Goal: Task Accomplishment & Management: Manage account settings

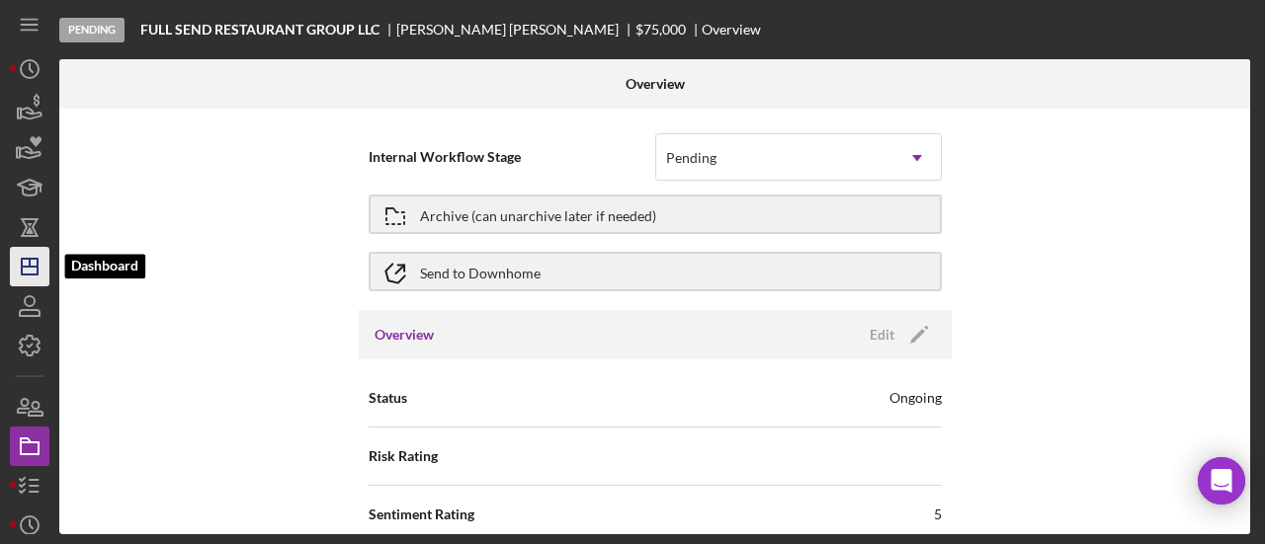
click at [35, 269] on icon "Icon/Dashboard" at bounding box center [29, 266] width 49 height 49
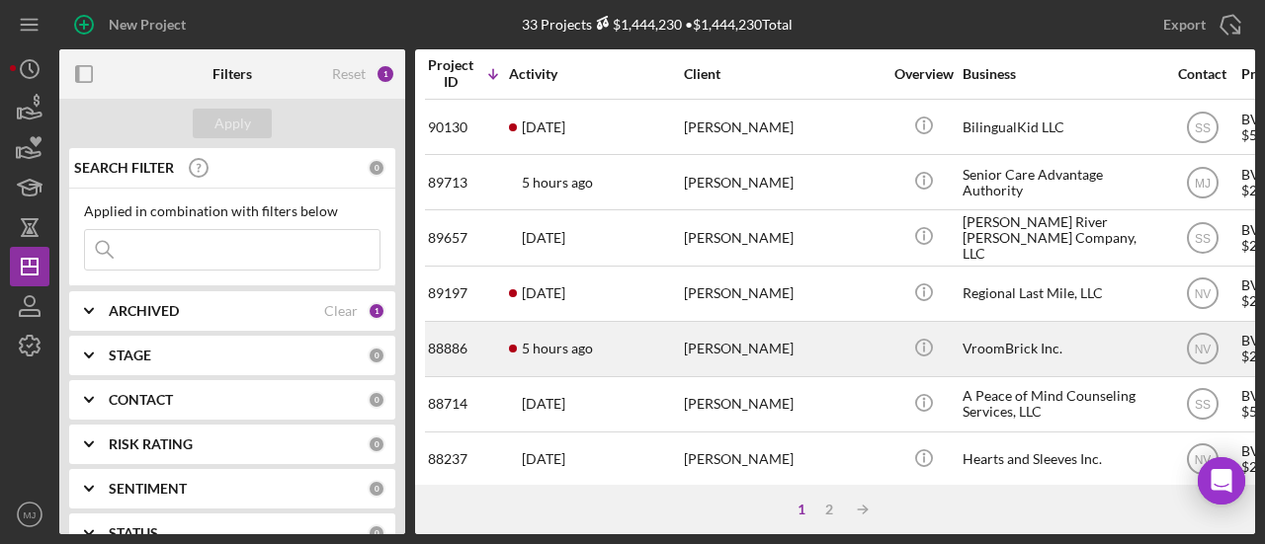
scroll to position [415, 0]
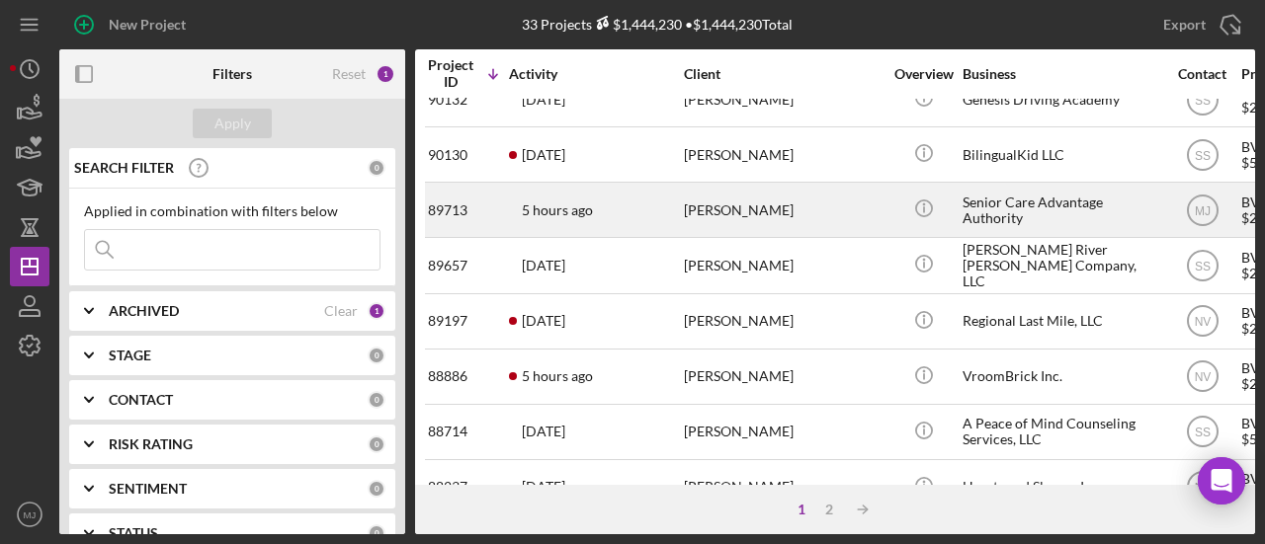
click at [729, 202] on div "[PERSON_NAME]" at bounding box center [783, 210] width 198 height 52
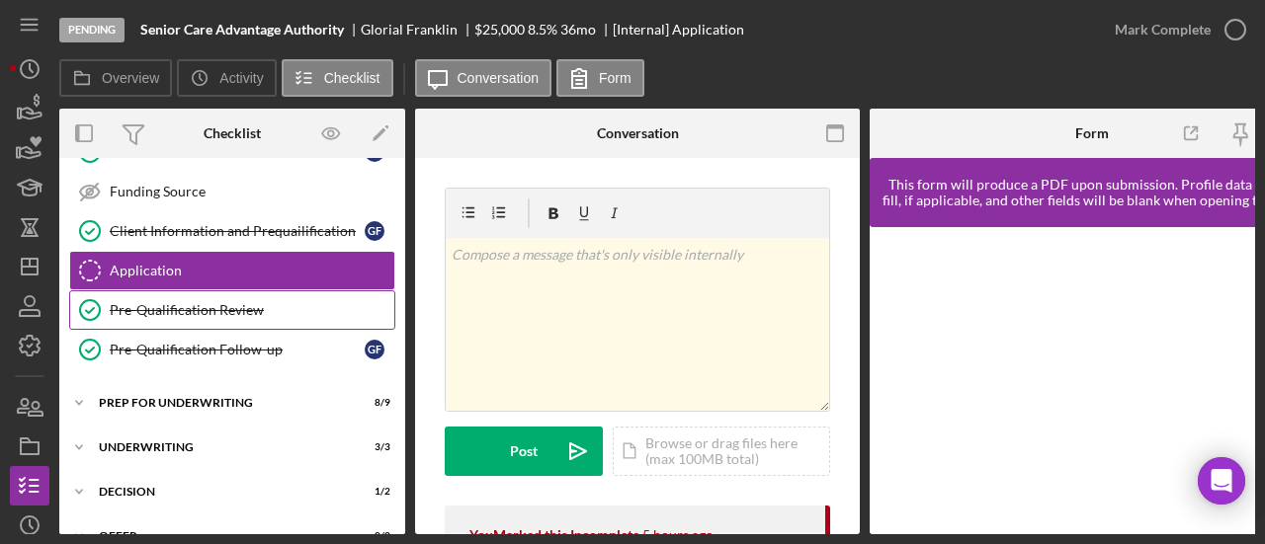
scroll to position [605, 0]
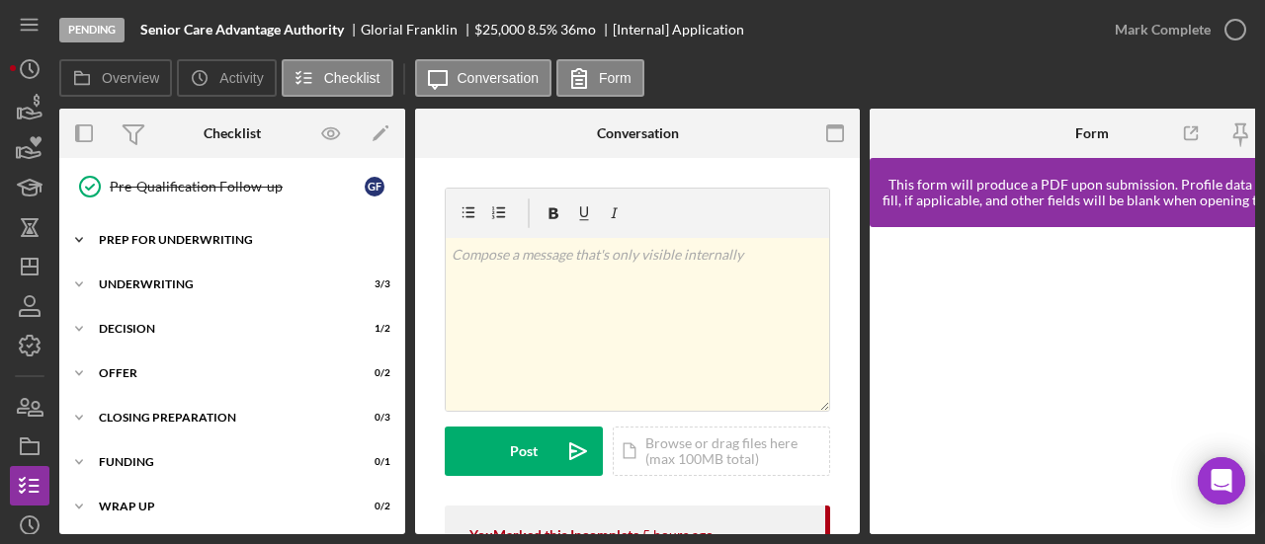
click at [75, 220] on icon "Icon/Expander" at bounding box center [79, 240] width 40 height 40
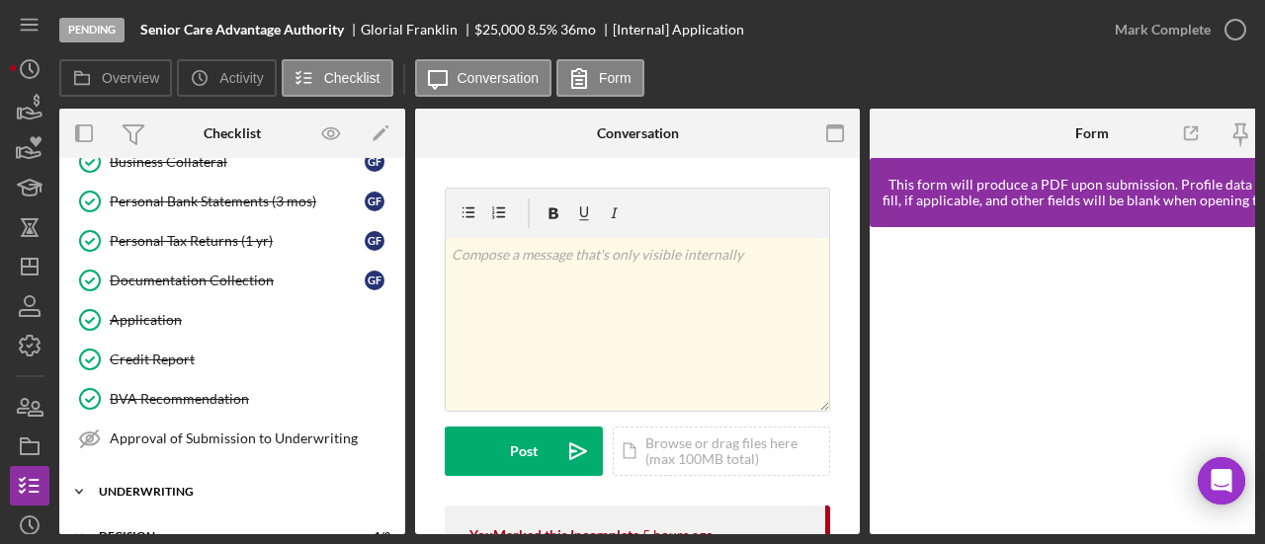
scroll to position [964, 0]
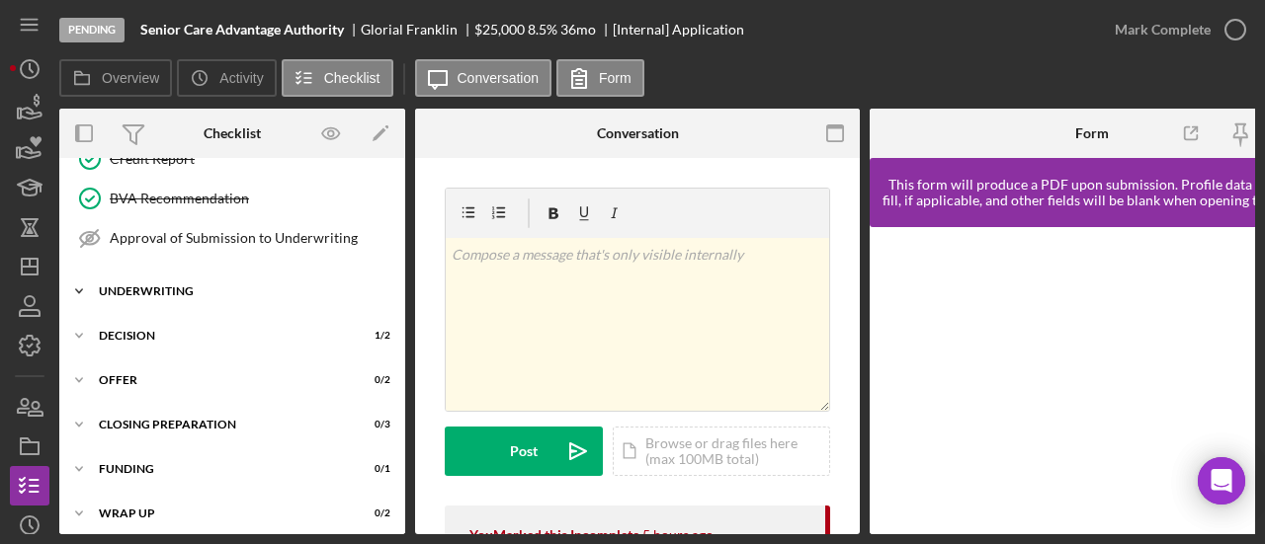
click at [84, 272] on icon "Icon/Expander" at bounding box center [79, 292] width 40 height 40
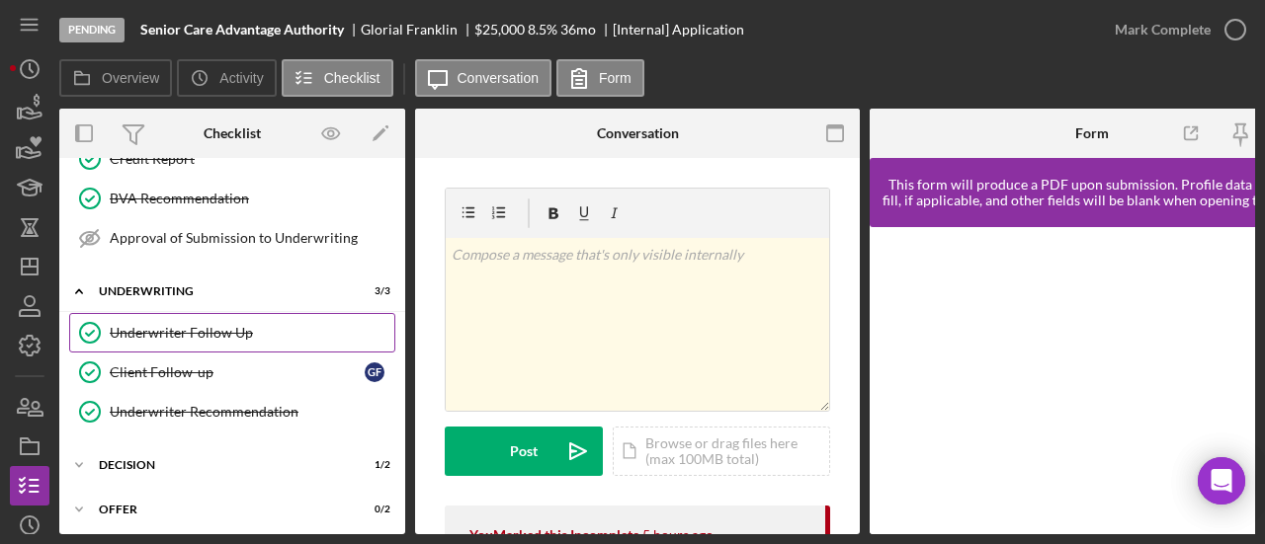
scroll to position [1092, 0]
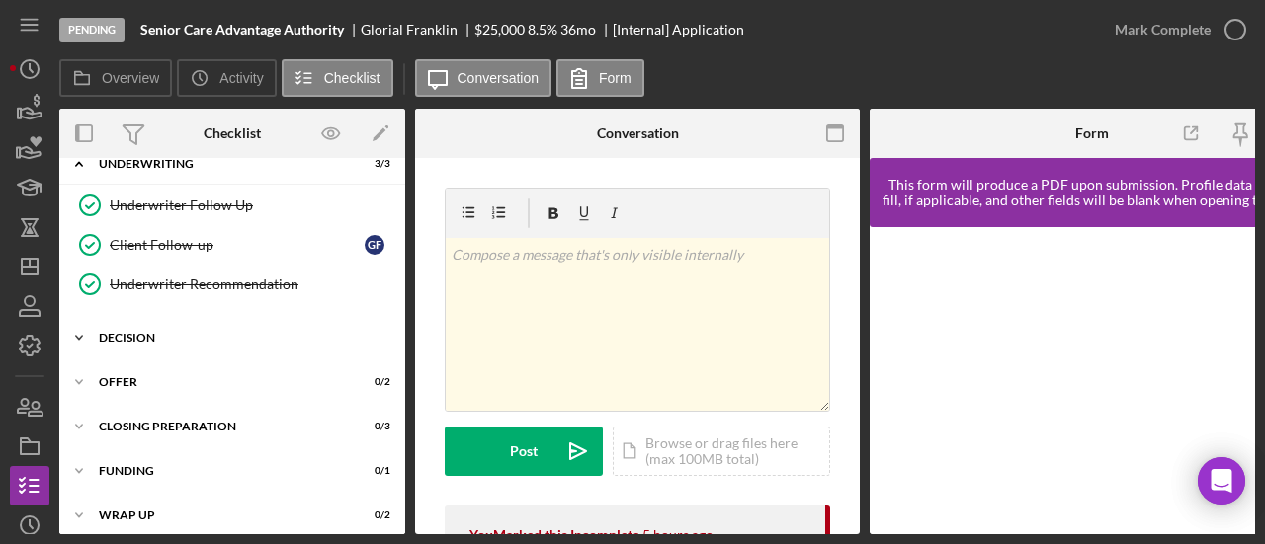
click at [74, 318] on icon "Icon/Expander" at bounding box center [79, 338] width 40 height 40
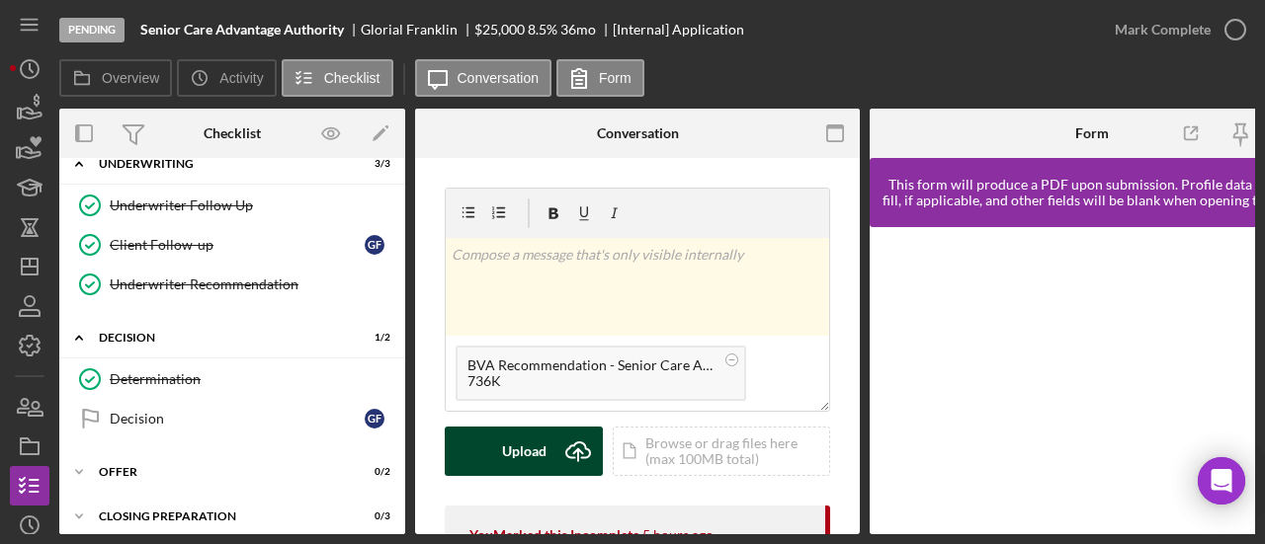
click at [538, 444] on div "Upload" at bounding box center [524, 451] width 44 height 49
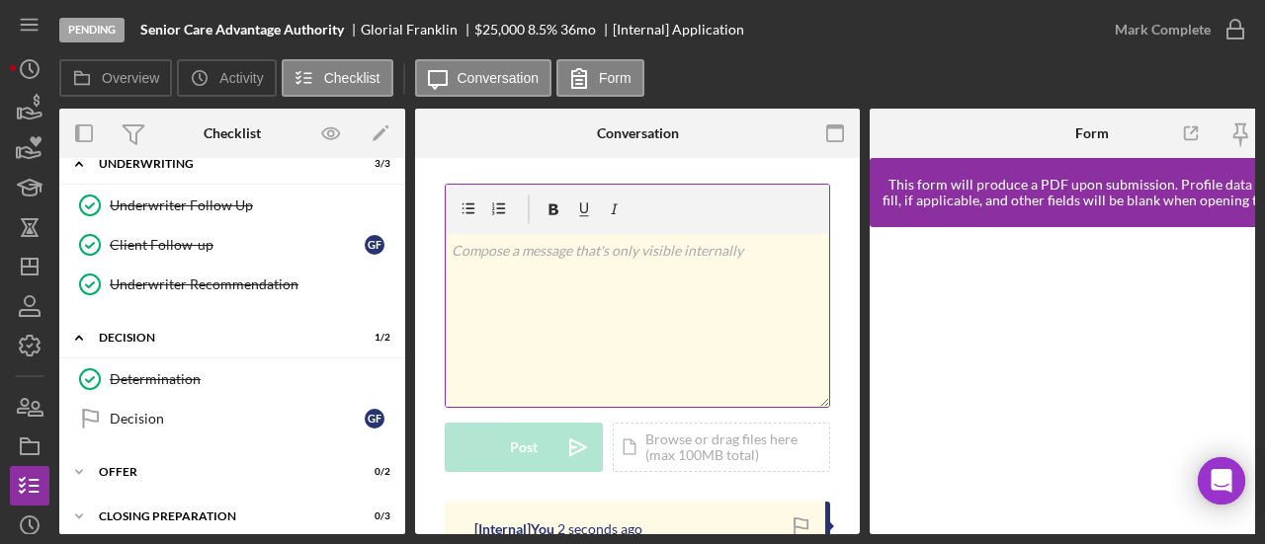
scroll to position [0, 0]
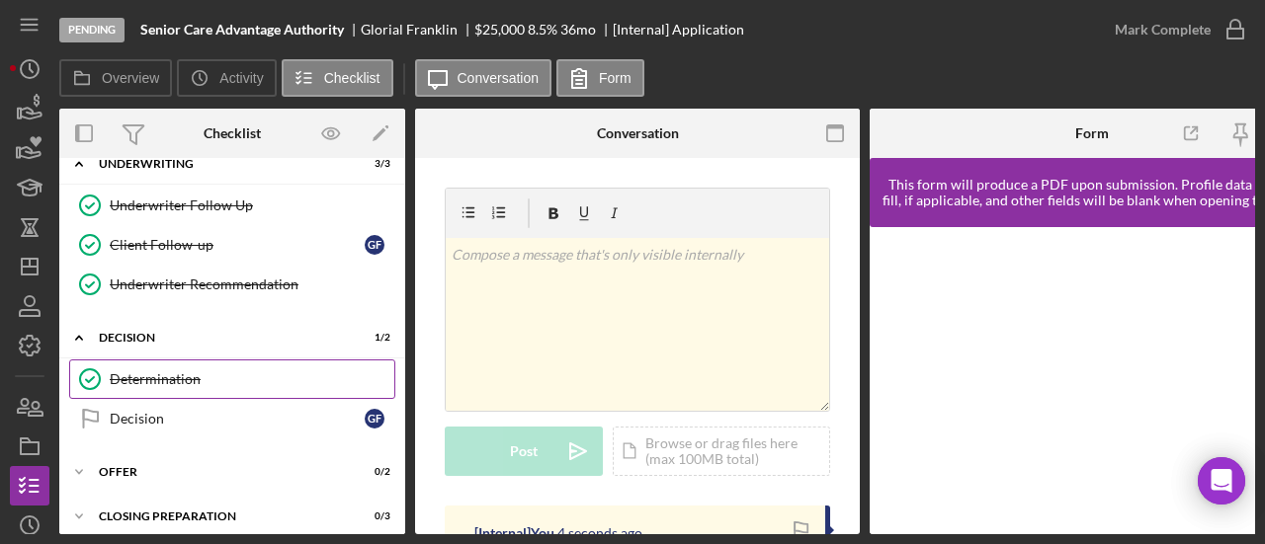
click at [206, 371] on div "Determination" at bounding box center [252, 379] width 285 height 16
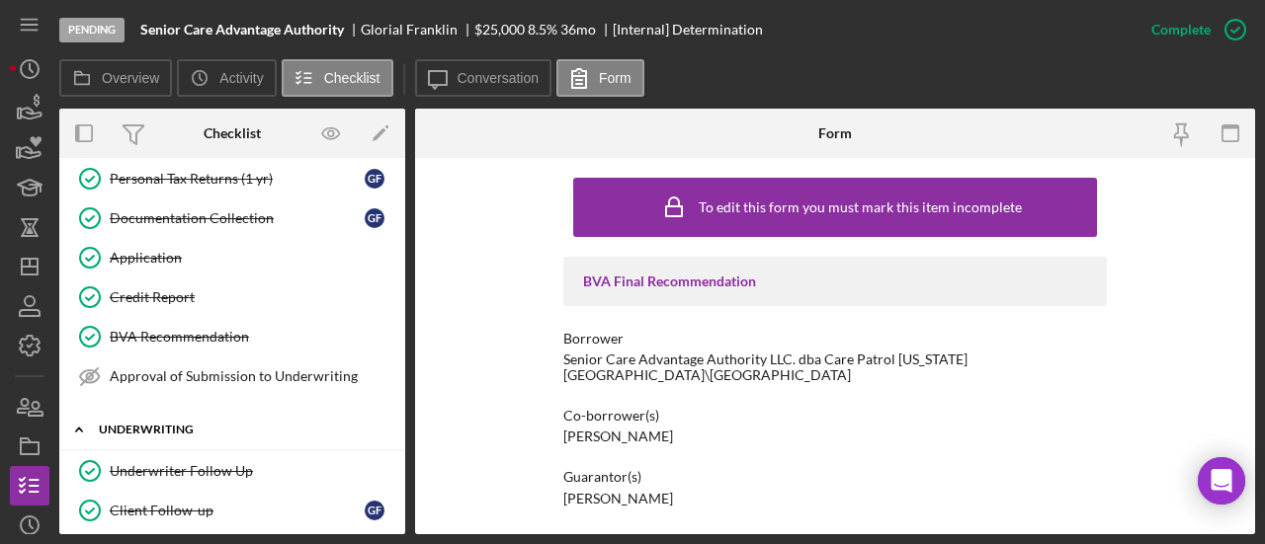
scroll to position [795, 0]
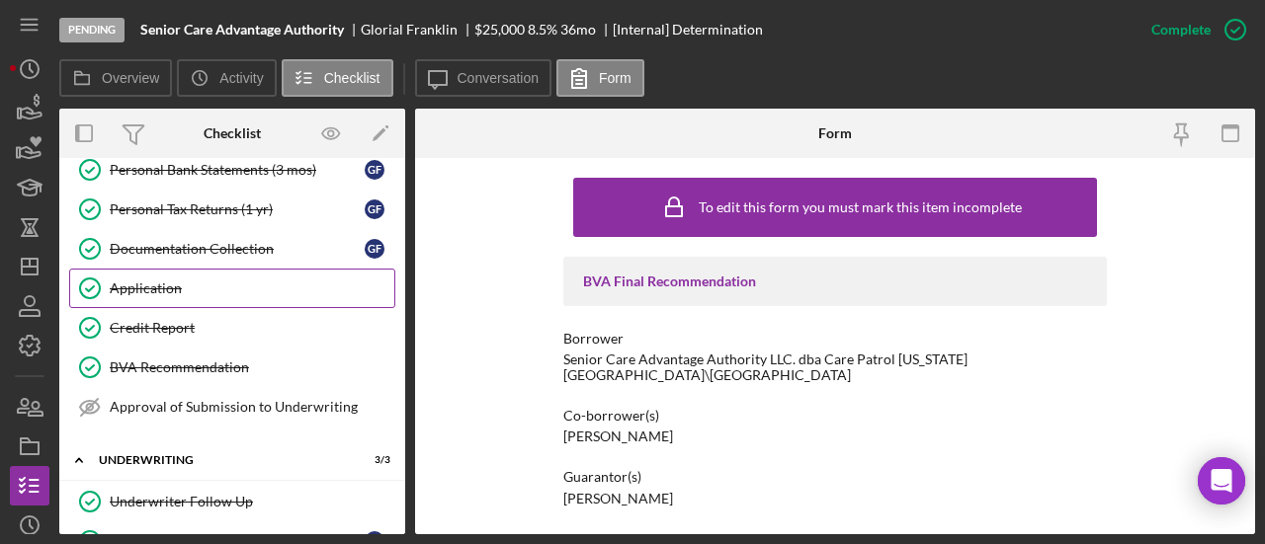
click at [186, 281] on div "Application" at bounding box center [252, 289] width 285 height 16
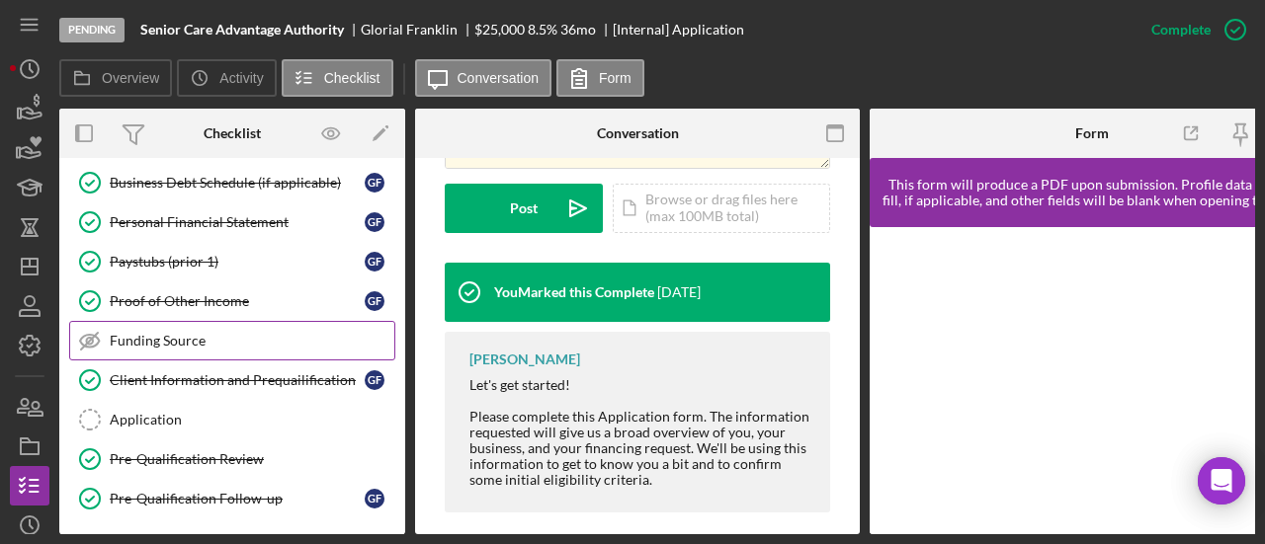
scroll to position [290, 0]
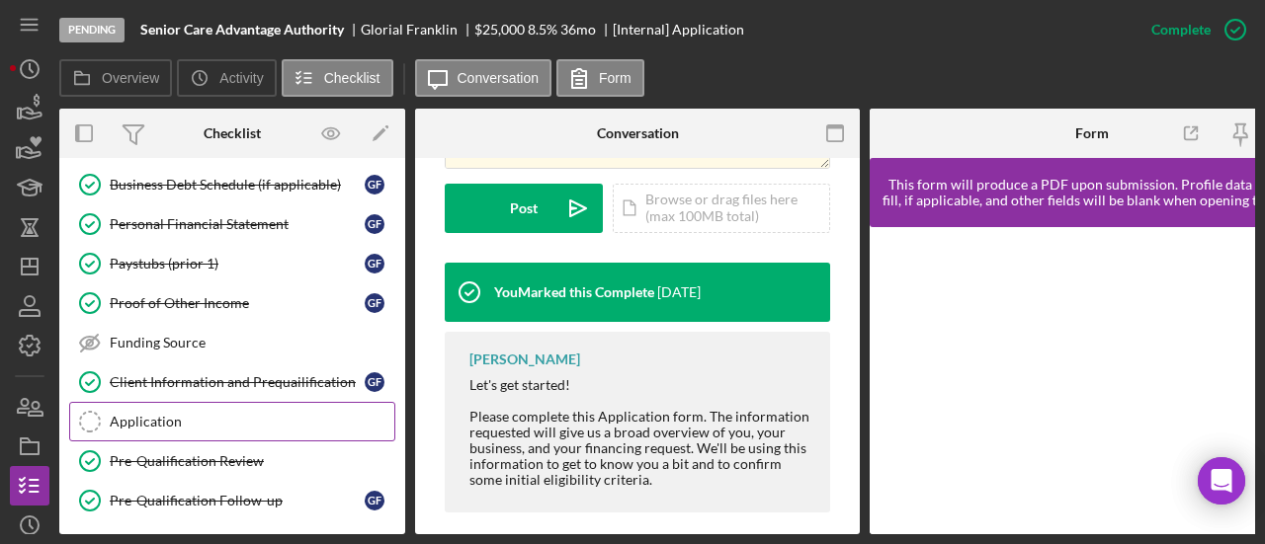
click at [165, 414] on div "Application" at bounding box center [252, 422] width 285 height 16
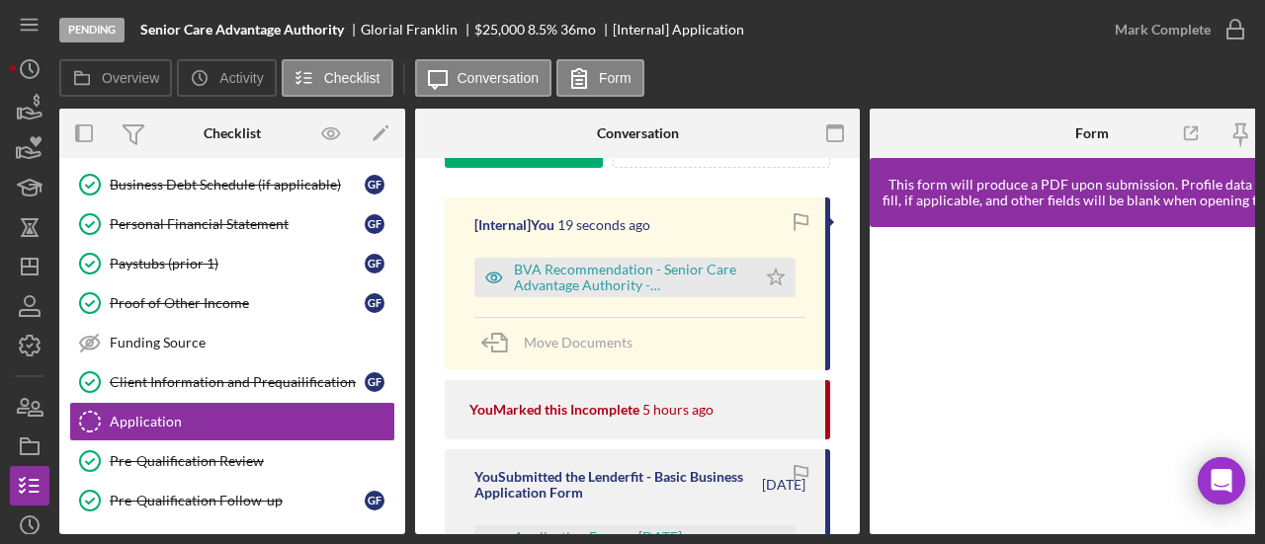
scroll to position [296, 0]
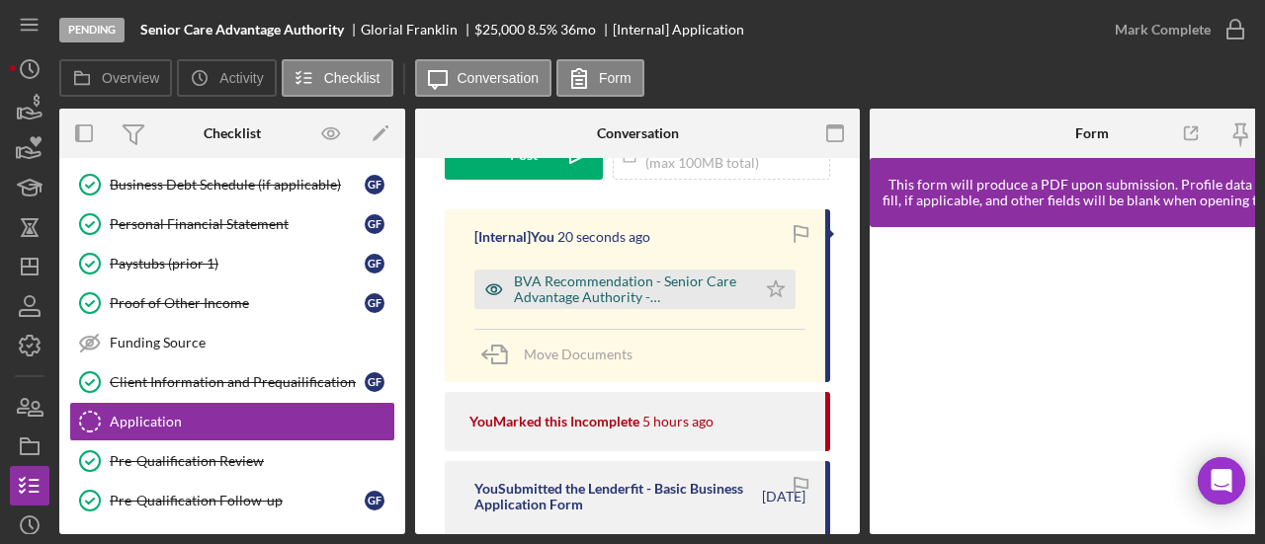
click at [675, 280] on div "BVA Recommendation - Senior Care Advantage Authority - 9.30.2025_encrypted_.pdf" at bounding box center [630, 290] width 232 height 32
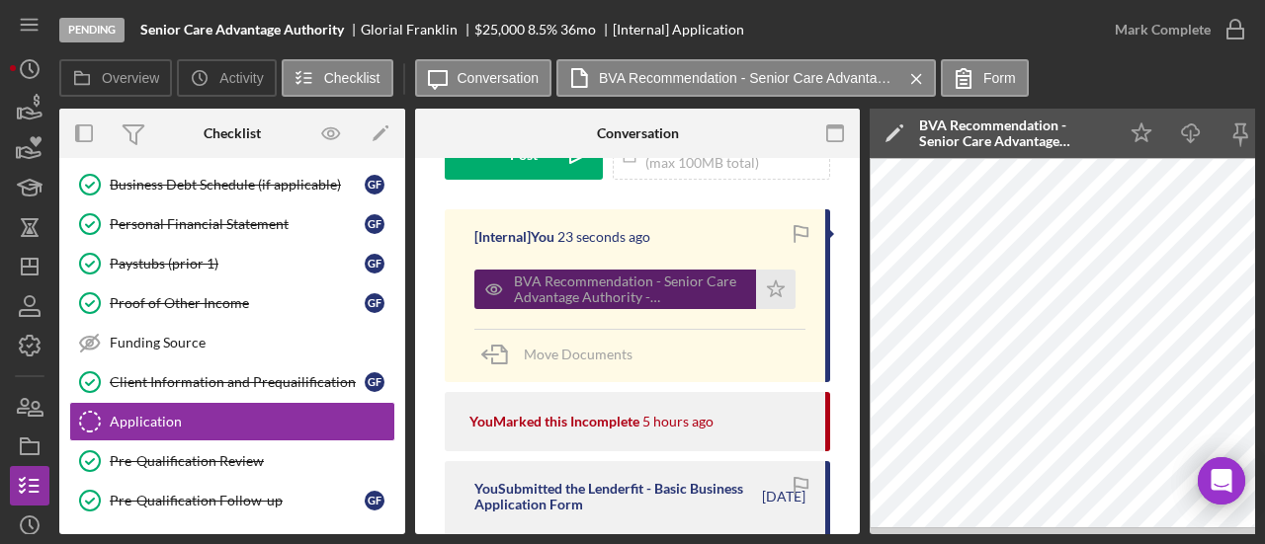
drag, startPoint x: 666, startPoint y: 290, endPoint x: 632, endPoint y: 284, distance: 34.3
click at [633, 284] on div "BVA Recommendation - Senior Care Advantage Authority - 9.30.2025_encrypted_.pdf" at bounding box center [630, 290] width 232 height 32
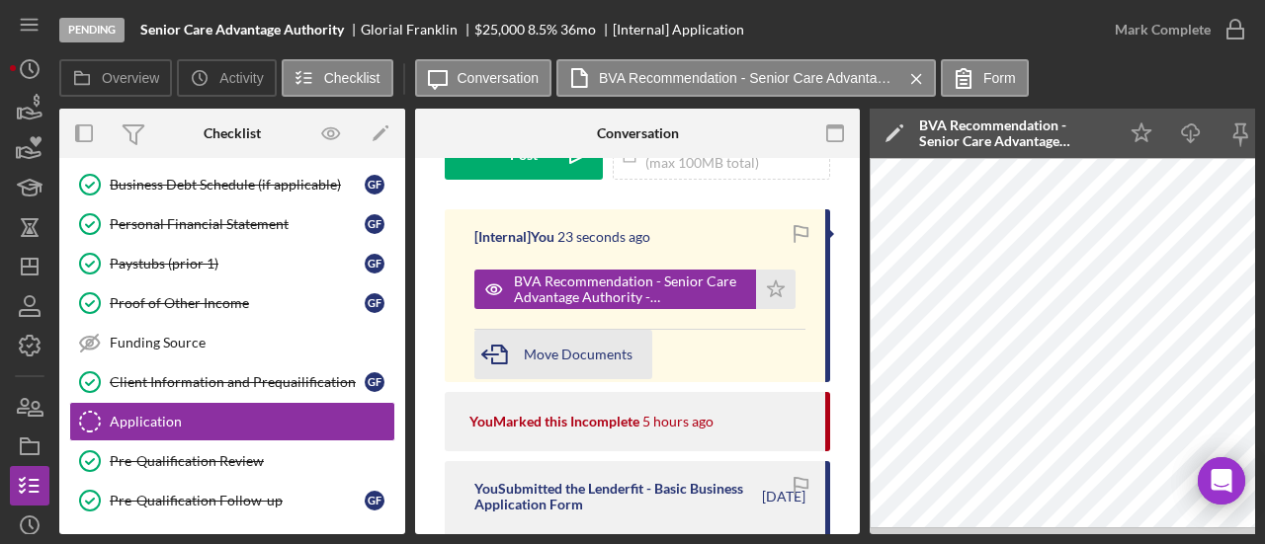
click at [601, 347] on span "Move Documents" at bounding box center [578, 354] width 109 height 17
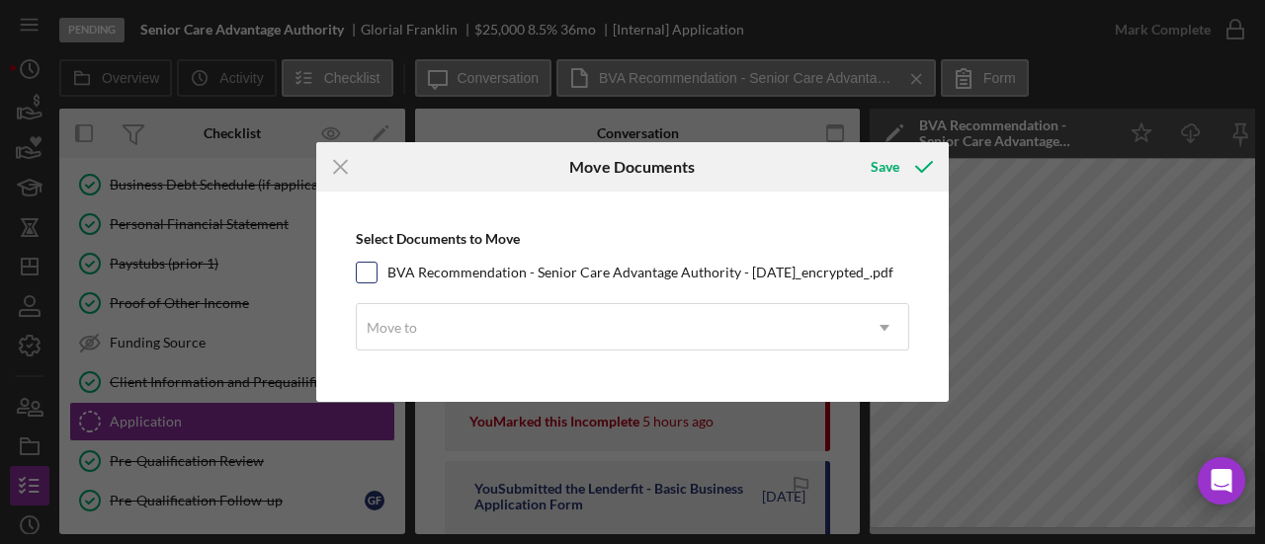
drag, startPoint x: 408, startPoint y: 280, endPoint x: 368, endPoint y: 266, distance: 42.8
click at [368, 266] on input "BVA Recommendation - Senior Care Advantage Authority - 9.30.2025_encrypted_.pdf" at bounding box center [367, 273] width 20 height 20
checkbox input "true"
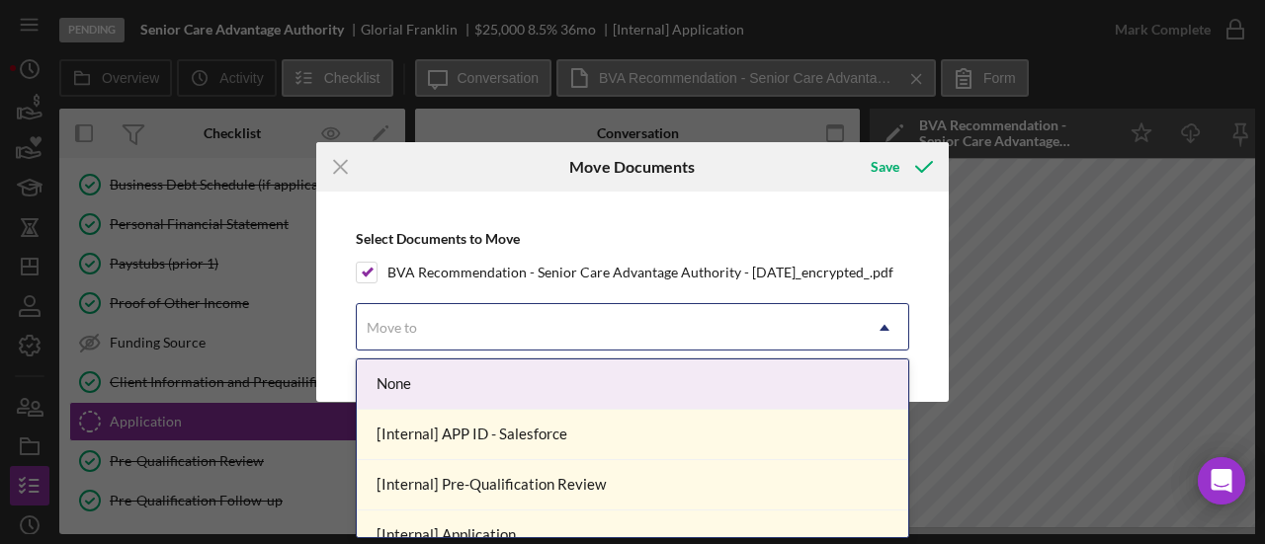
click at [450, 333] on div "Move to" at bounding box center [609, 327] width 504 height 45
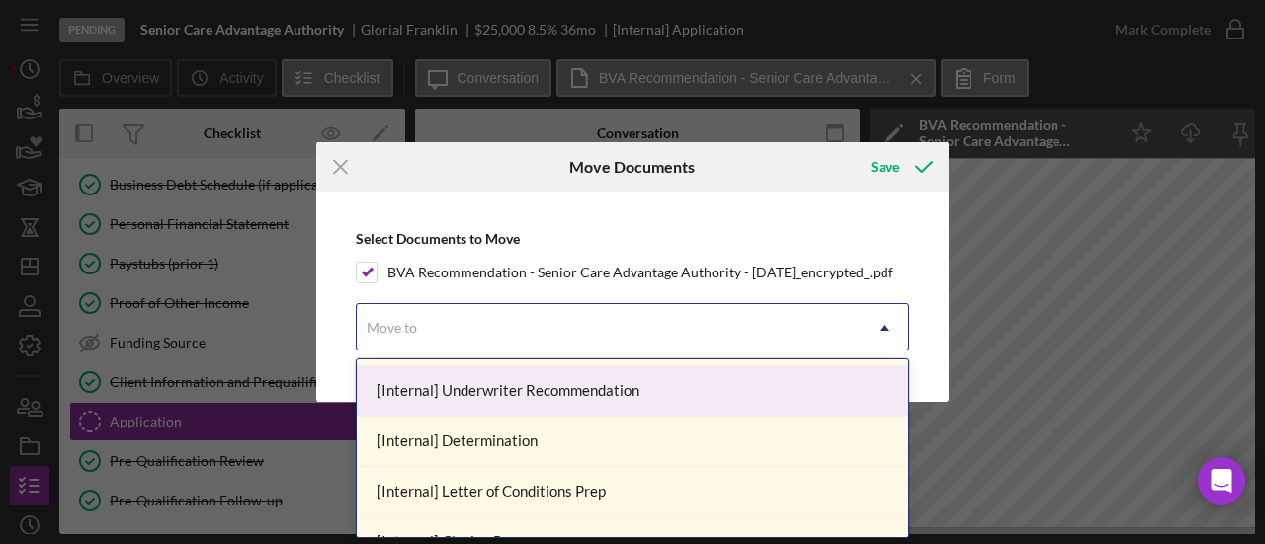
scroll to position [323, 0]
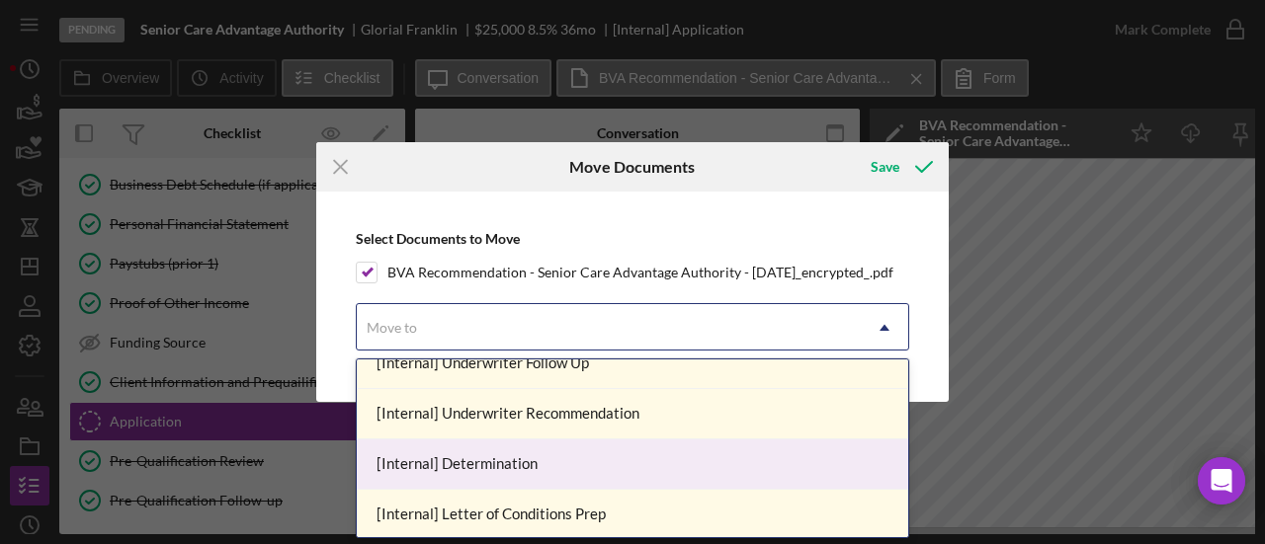
click at [481, 457] on div "[Internal] Determination" at bounding box center [632, 465] width 551 height 50
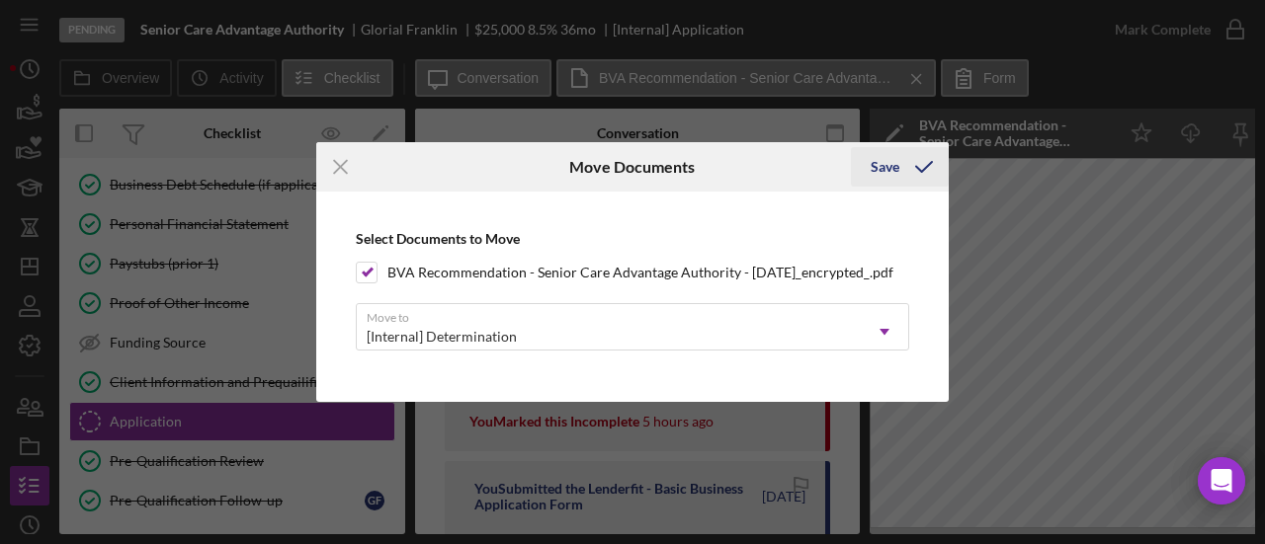
click at [877, 175] on div "Save" at bounding box center [884, 167] width 29 height 40
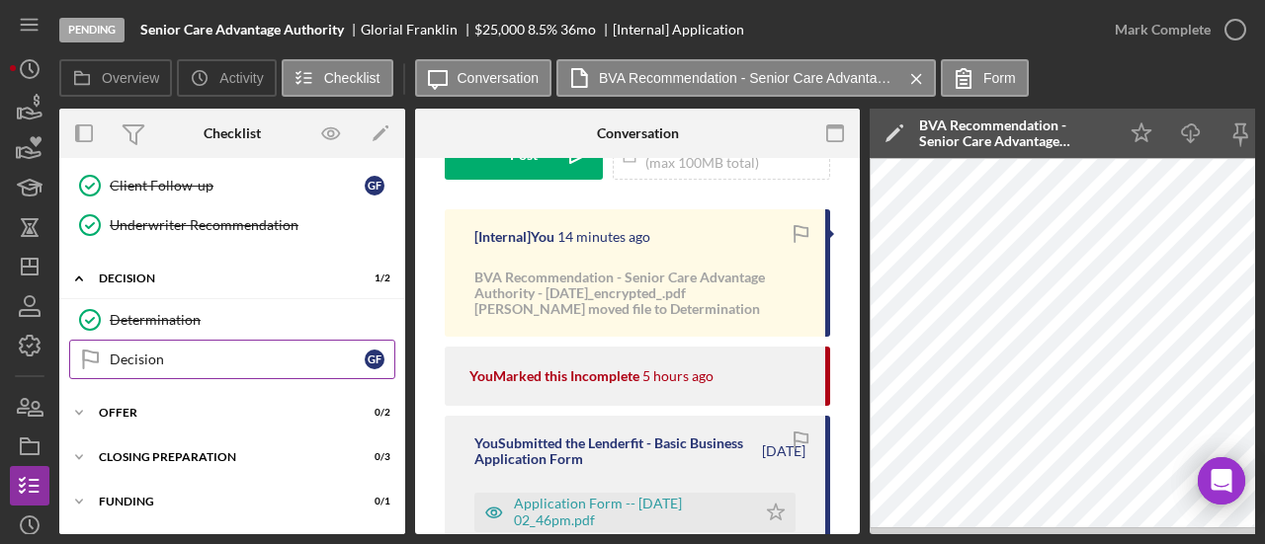
scroll to position [1180, 0]
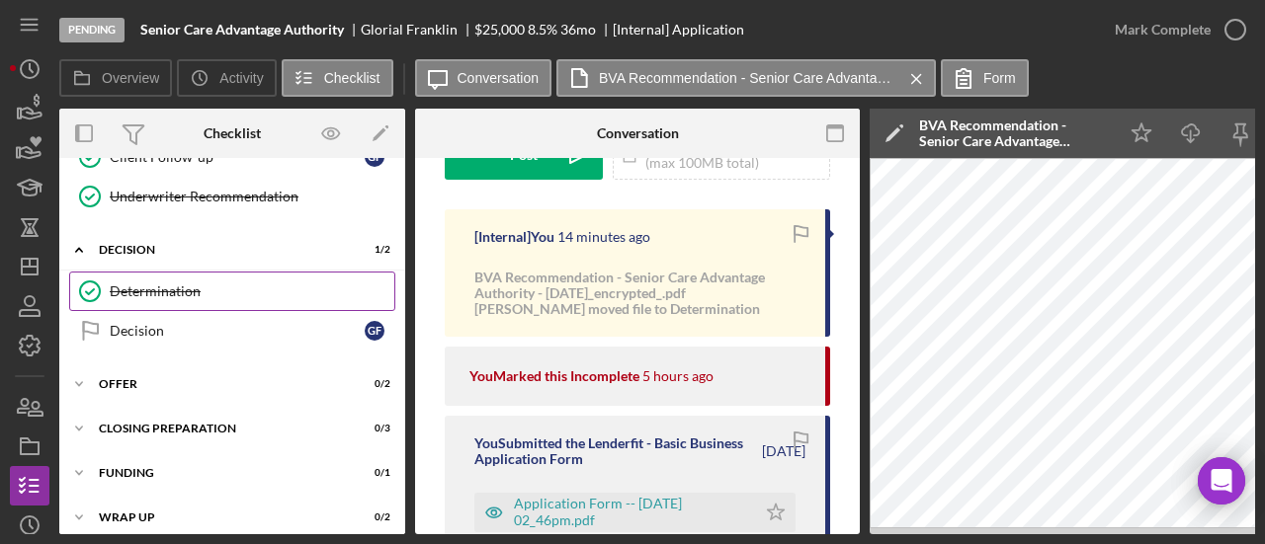
click at [162, 284] on div "Determination" at bounding box center [252, 292] width 285 height 16
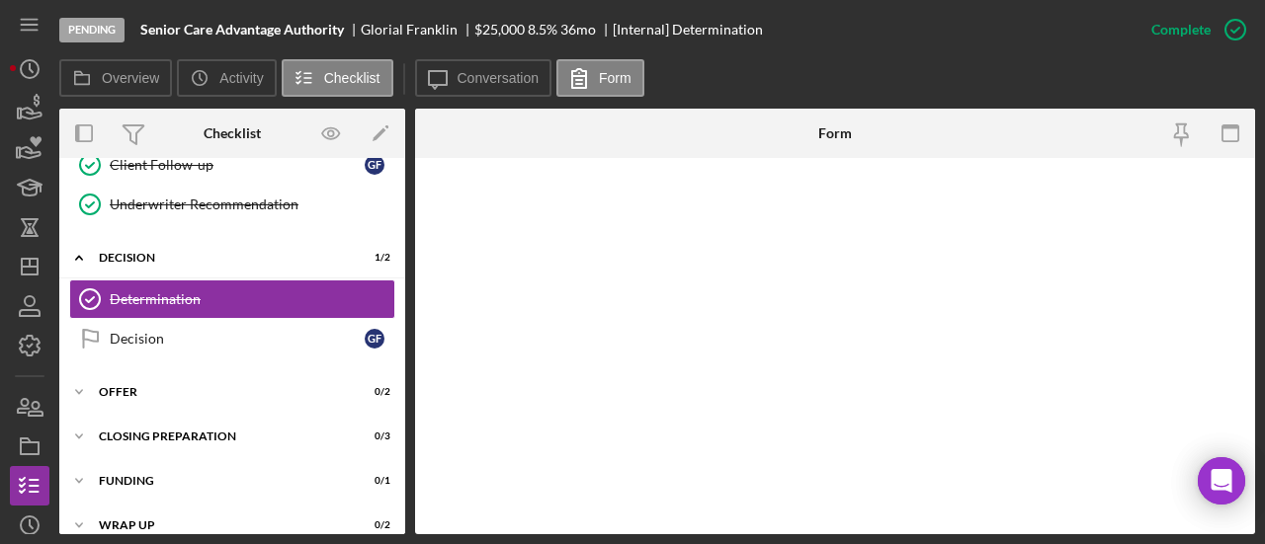
scroll to position [1174, 0]
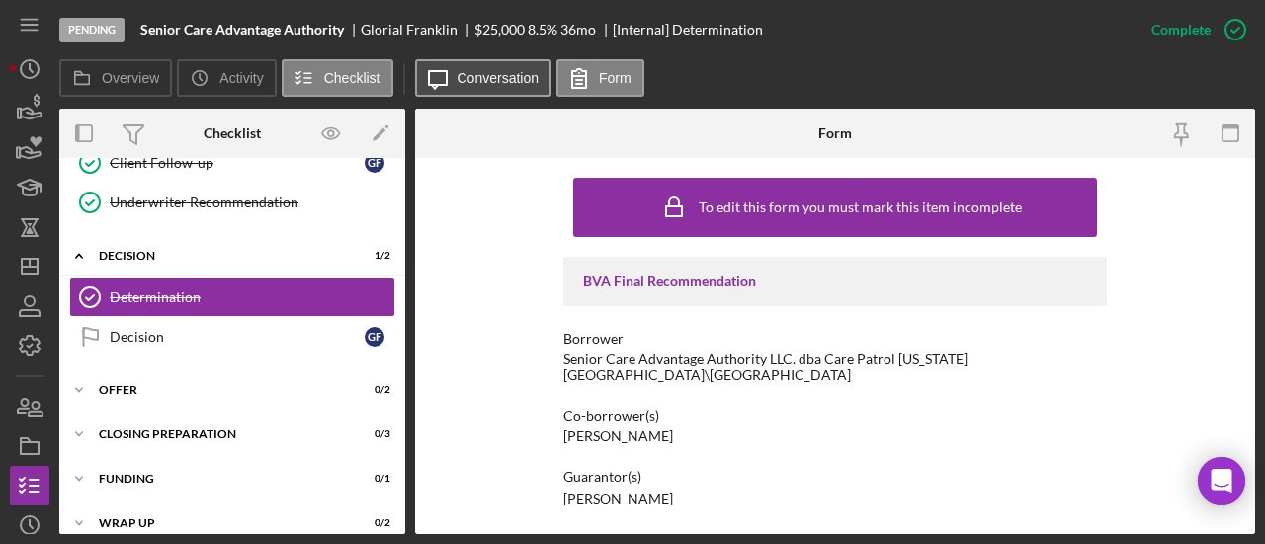
click at [492, 65] on button "Icon/Message Conversation" at bounding box center [483, 78] width 137 height 38
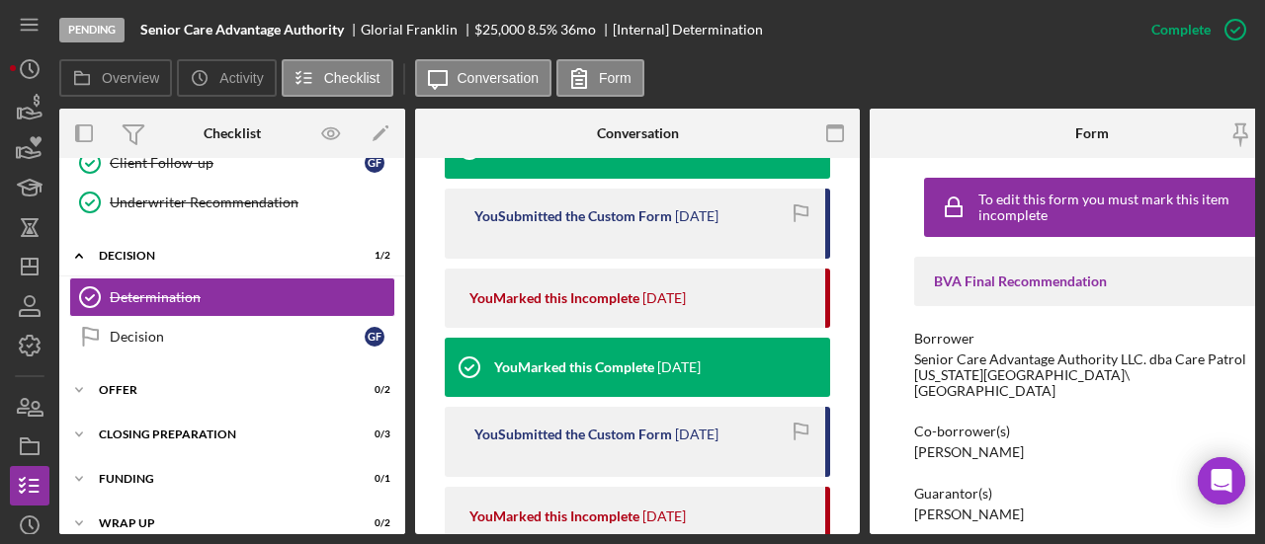
scroll to position [1087, 0]
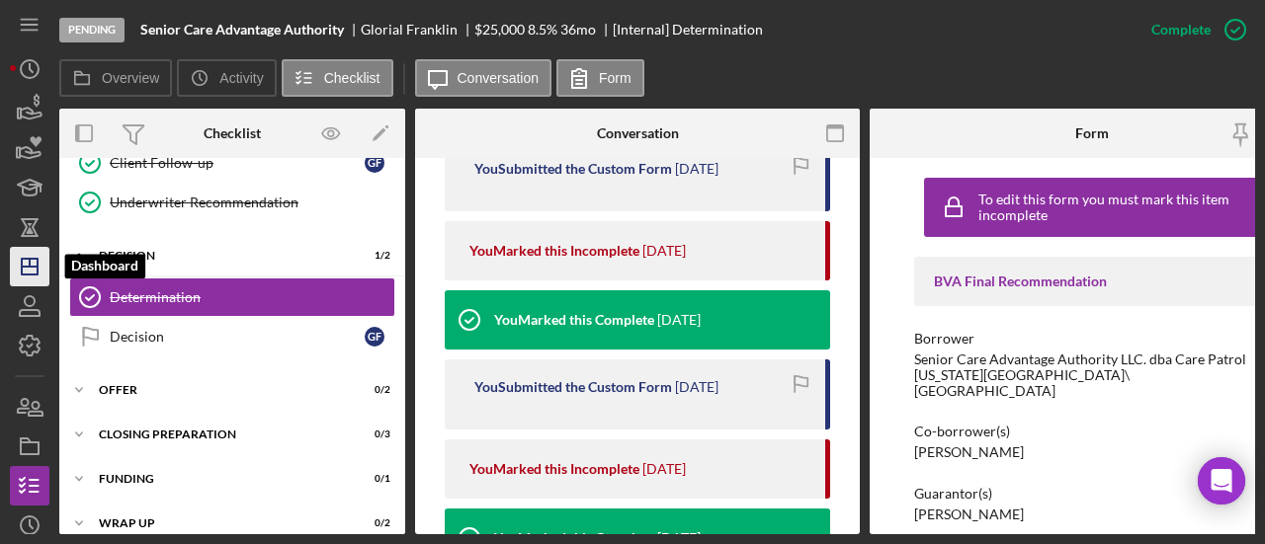
click at [28, 260] on polygon "button" at bounding box center [30, 267] width 16 height 16
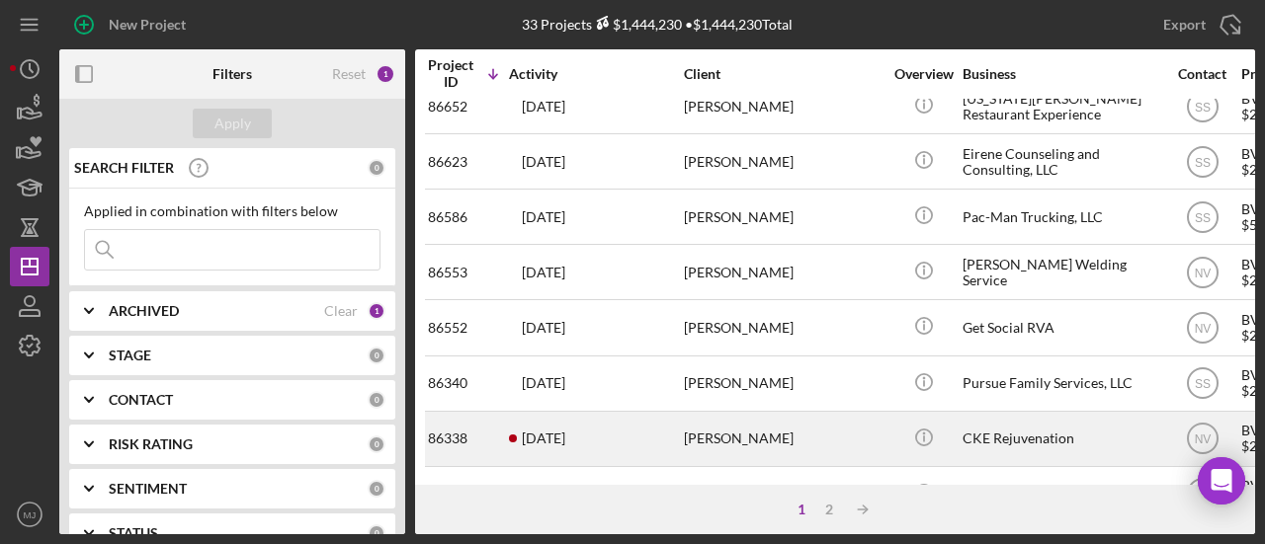
scroll to position [1008, 0]
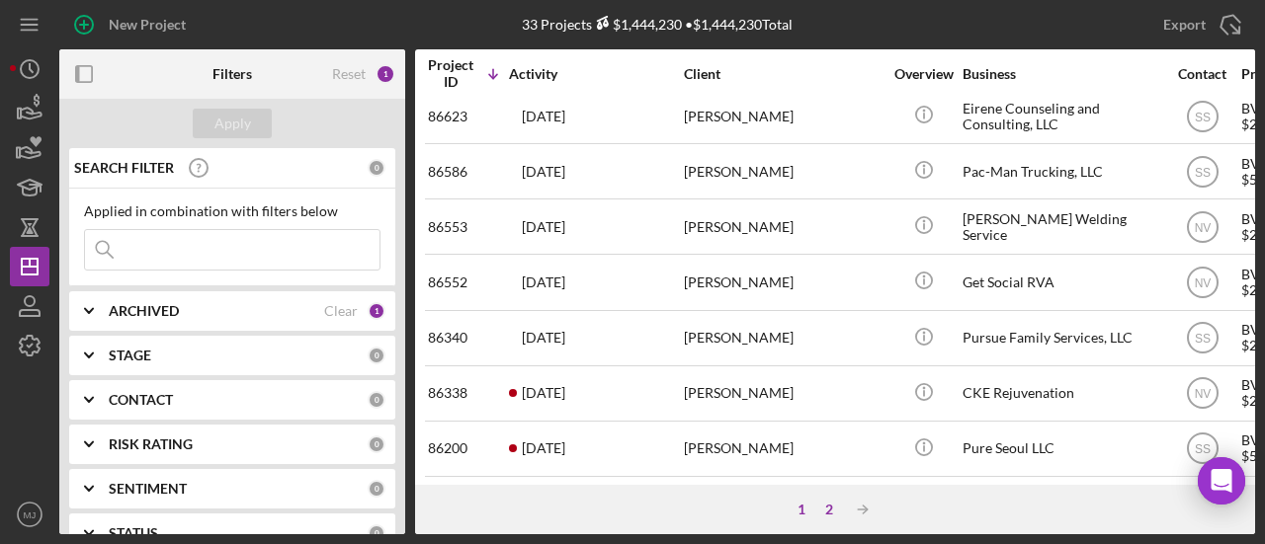
click at [839, 505] on div "2" at bounding box center [829, 510] width 28 height 16
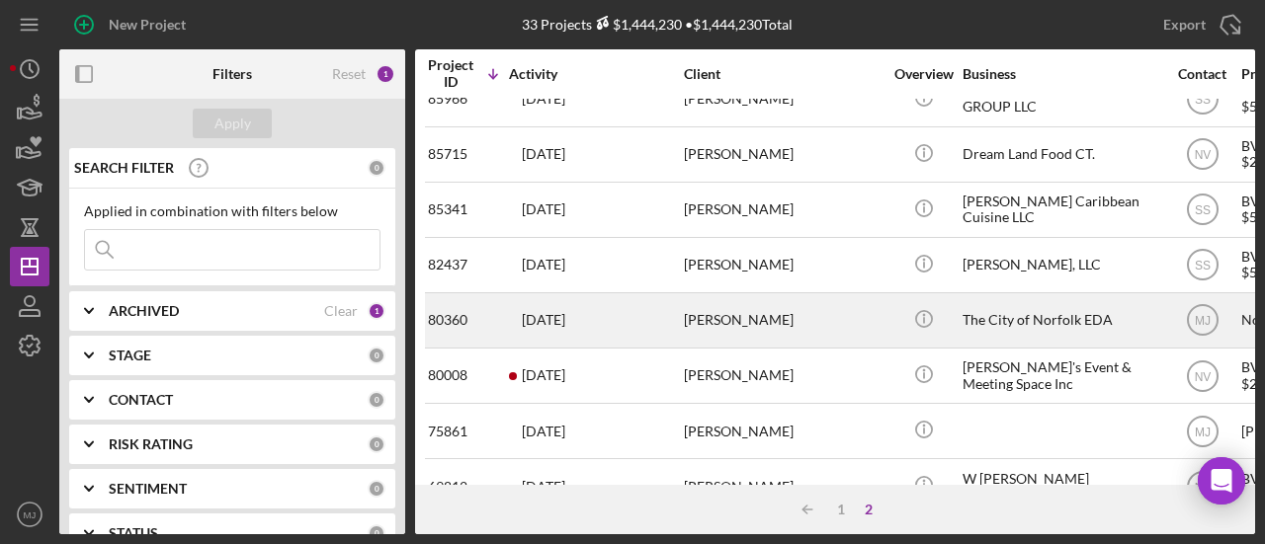
scroll to position [77, 0]
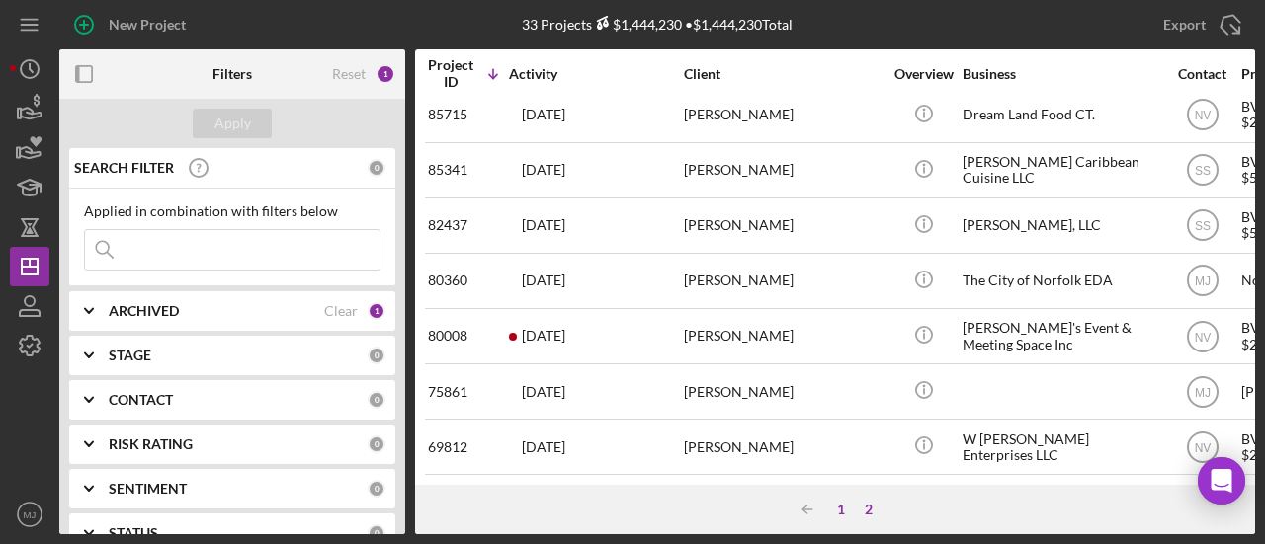
click at [841, 503] on div "1" at bounding box center [841, 510] width 28 height 16
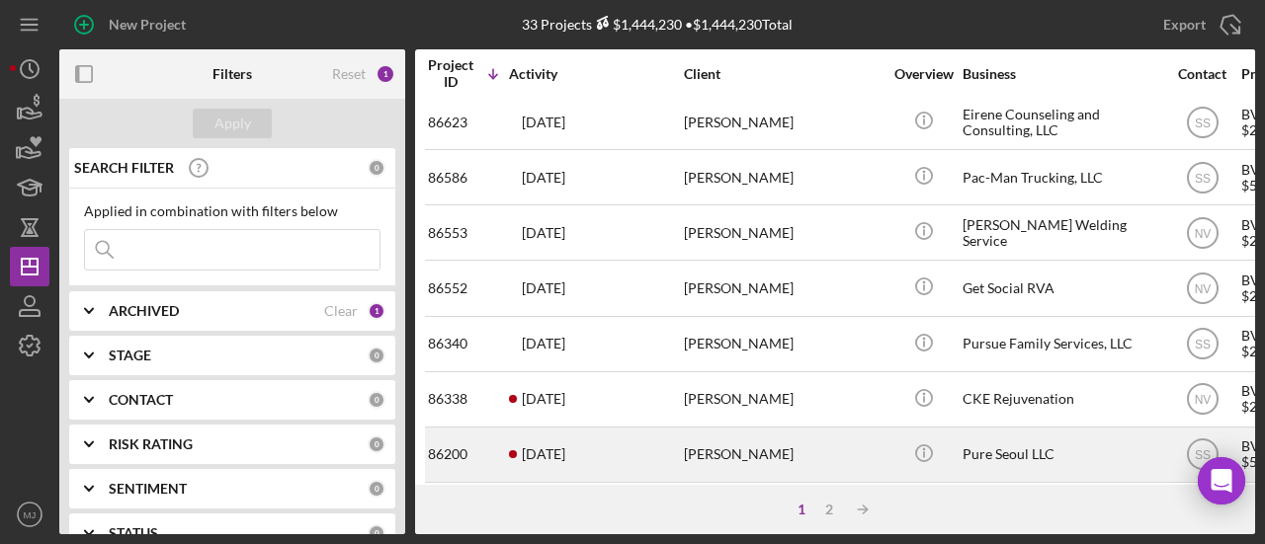
scroll to position [1008, 0]
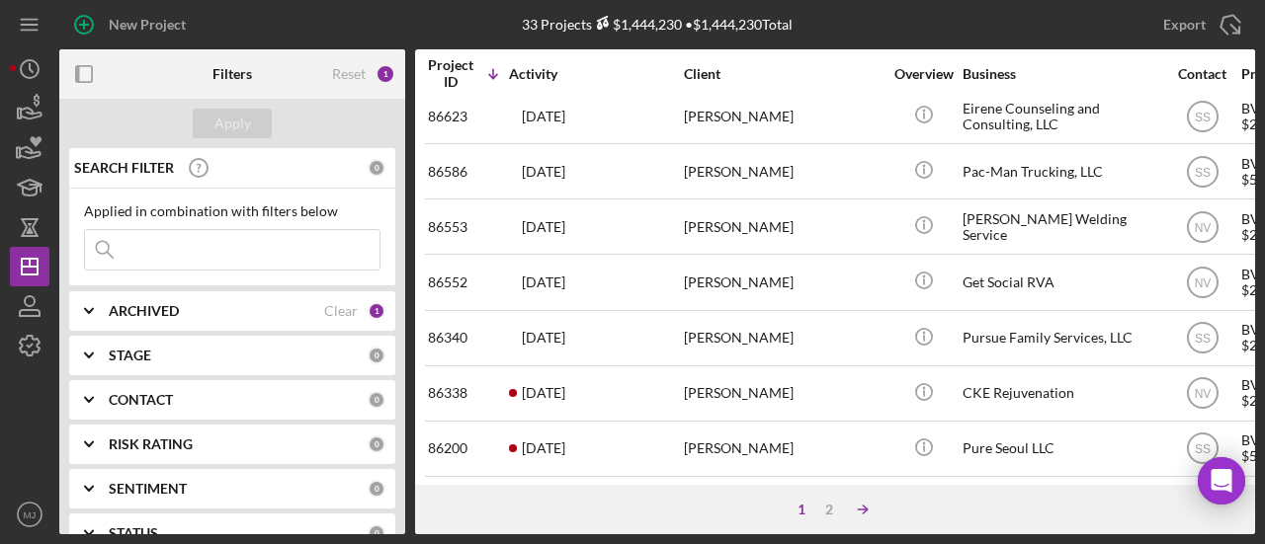
click at [843, 504] on icon "Icon/Table Sort Arrow" at bounding box center [863, 510] width 40 height 40
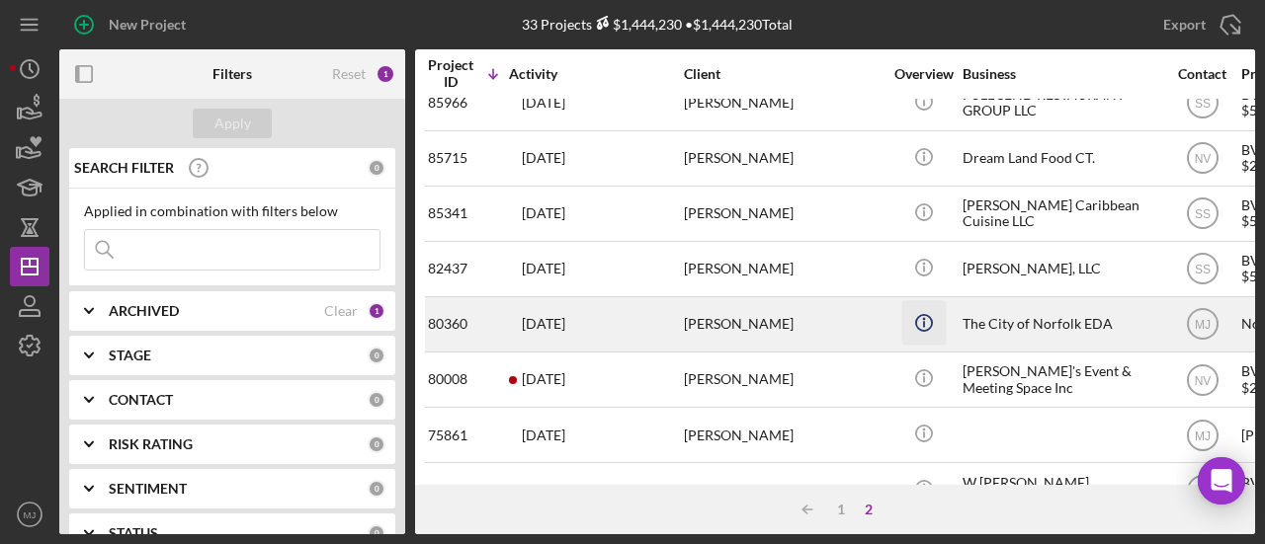
scroll to position [0, 0]
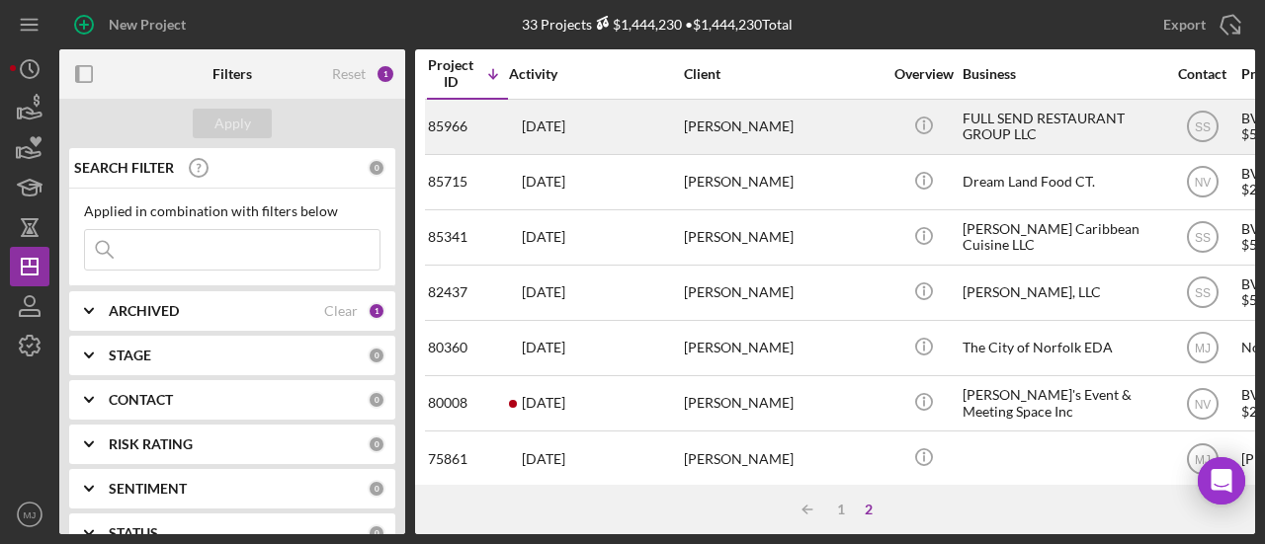
click at [1027, 127] on div "FULL SEND RESTAURANT GROUP LLC" at bounding box center [1061, 127] width 198 height 52
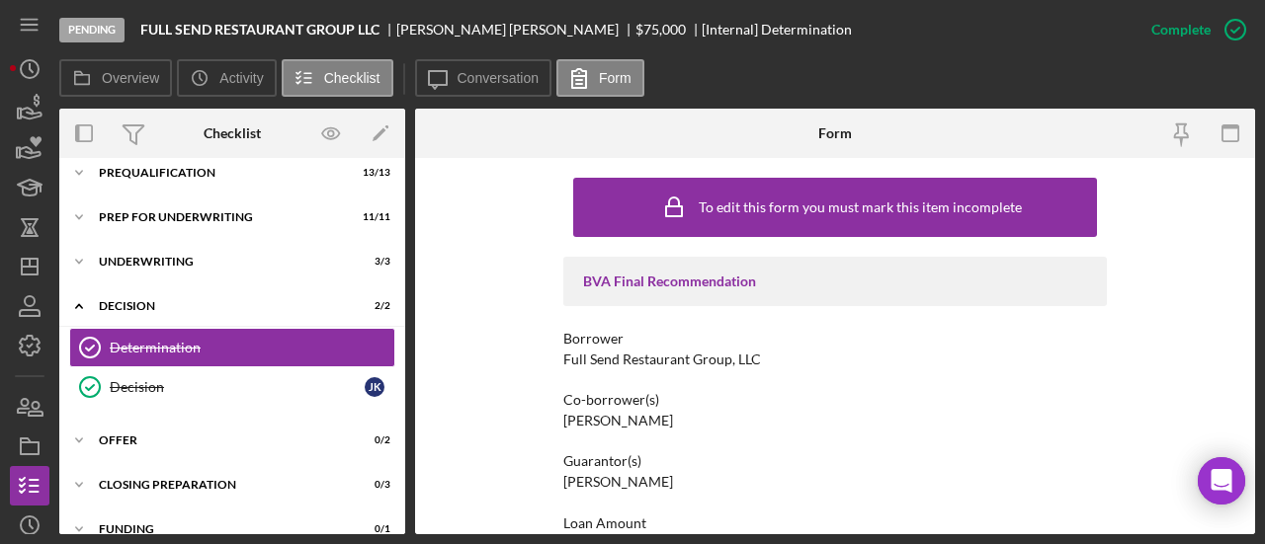
scroll to position [296, 0]
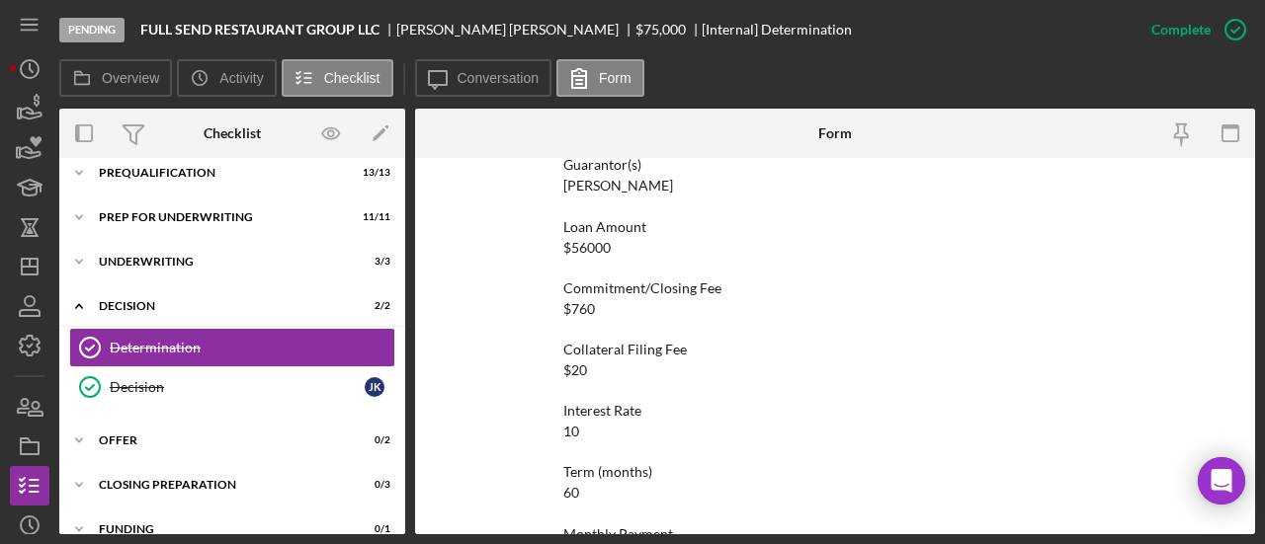
drag, startPoint x: 597, startPoint y: 347, endPoint x: 522, endPoint y: 337, distance: 75.7
click at [522, 337] on div "To edit this form you must mark this item incomplete BVA Final Recommendation B…" at bounding box center [835, 346] width 840 height 376
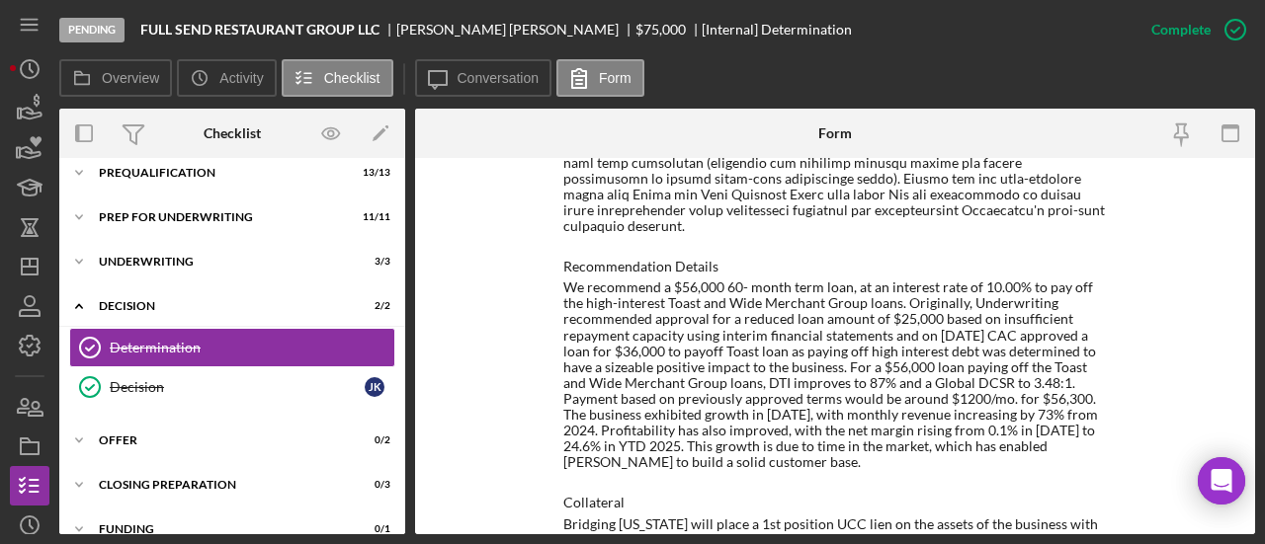
scroll to position [1087, 0]
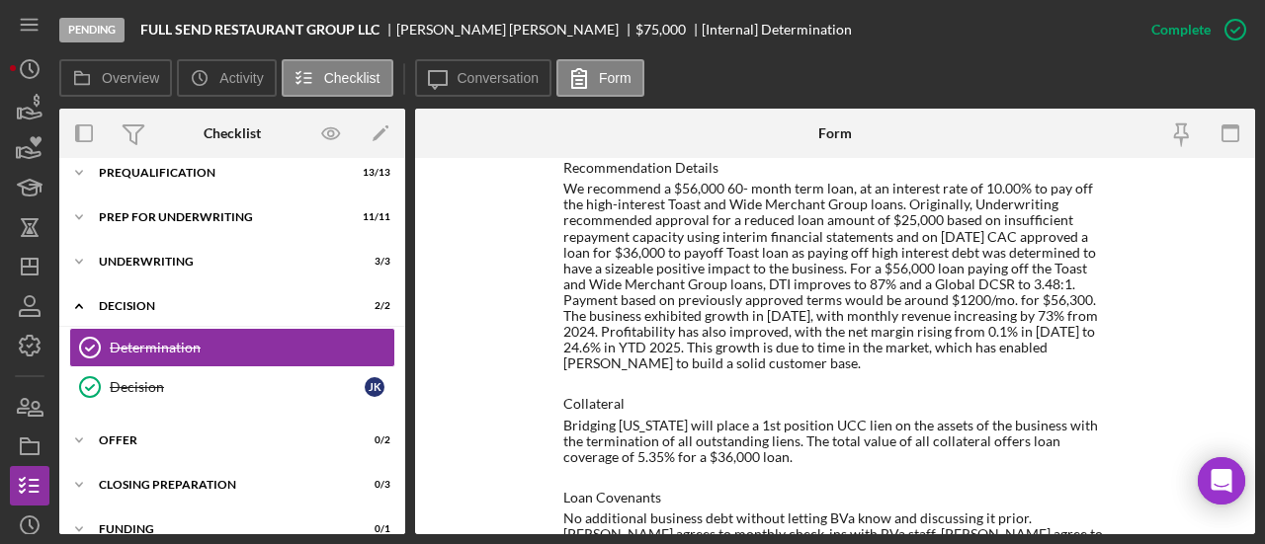
drag, startPoint x: 839, startPoint y: 339, endPoint x: 744, endPoint y: 321, distance: 96.5
click at [744, 321] on div "We recommend a $56,000 60- month term loan, at an interest rate of 10.00% to pa…" at bounding box center [834, 276] width 543 height 191
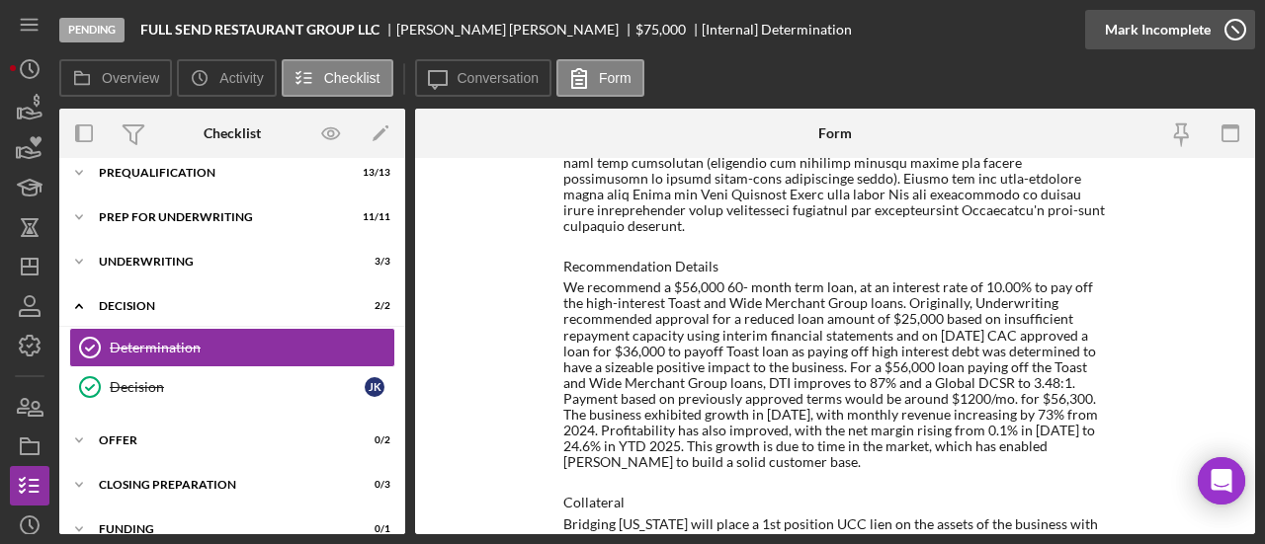
click at [1189, 35] on div "Mark Incomplete" at bounding box center [1157, 30] width 106 height 40
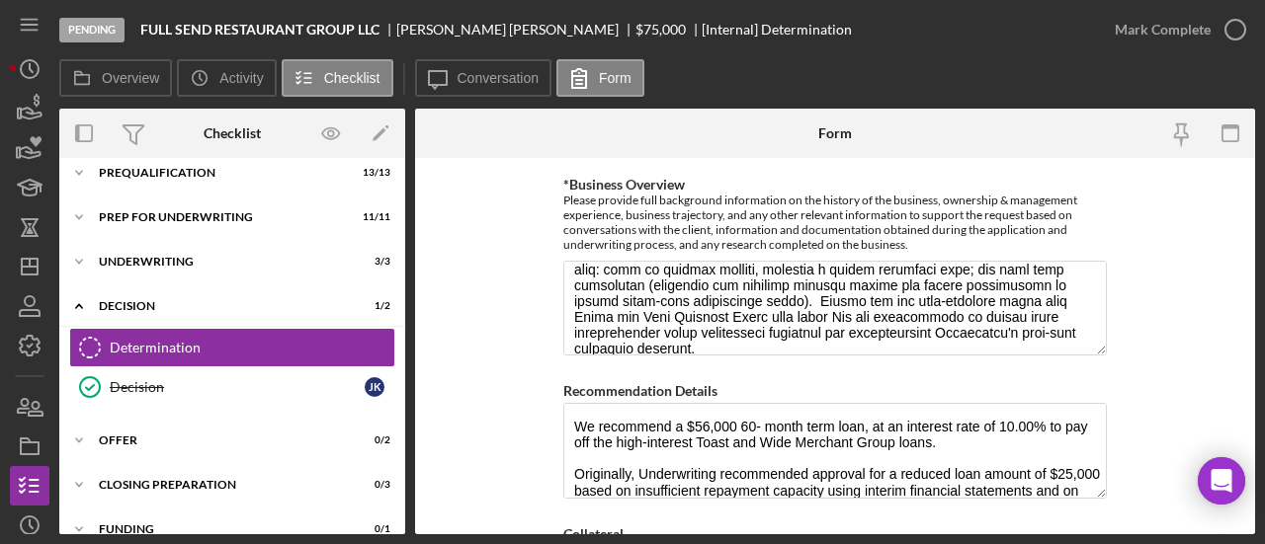
scroll to position [1087, 0]
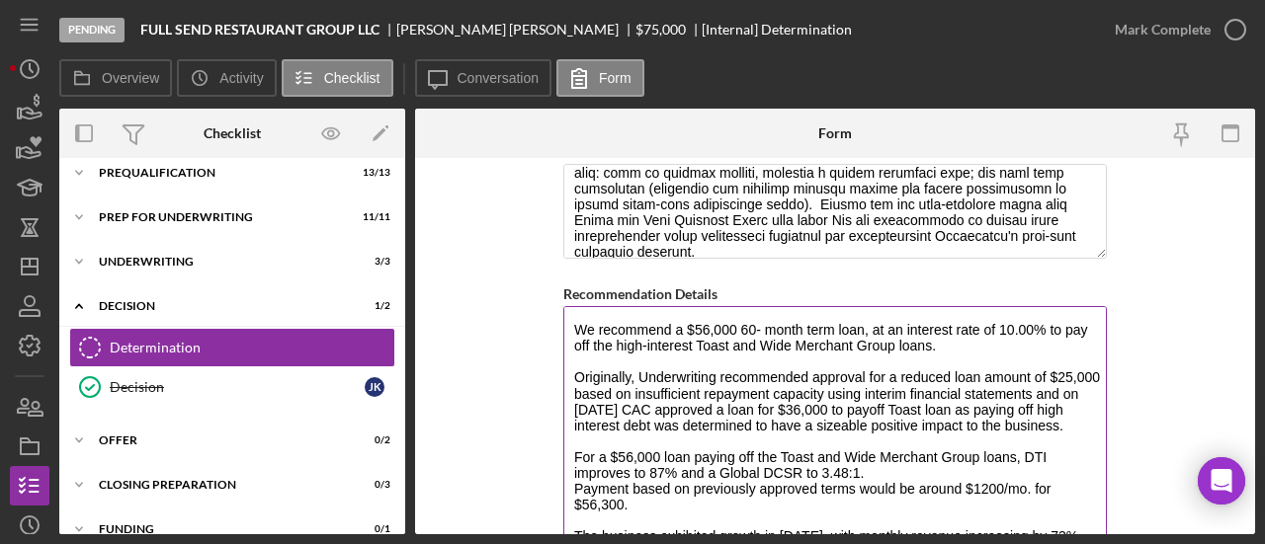
drag, startPoint x: 1093, startPoint y: 385, endPoint x: 1094, endPoint y: 532, distance: 147.2
click at [1094, 532] on textarea "We recommend a $56,000 60- month term loan, at an interest rate of 10.00% to pa…" at bounding box center [834, 427] width 543 height 243
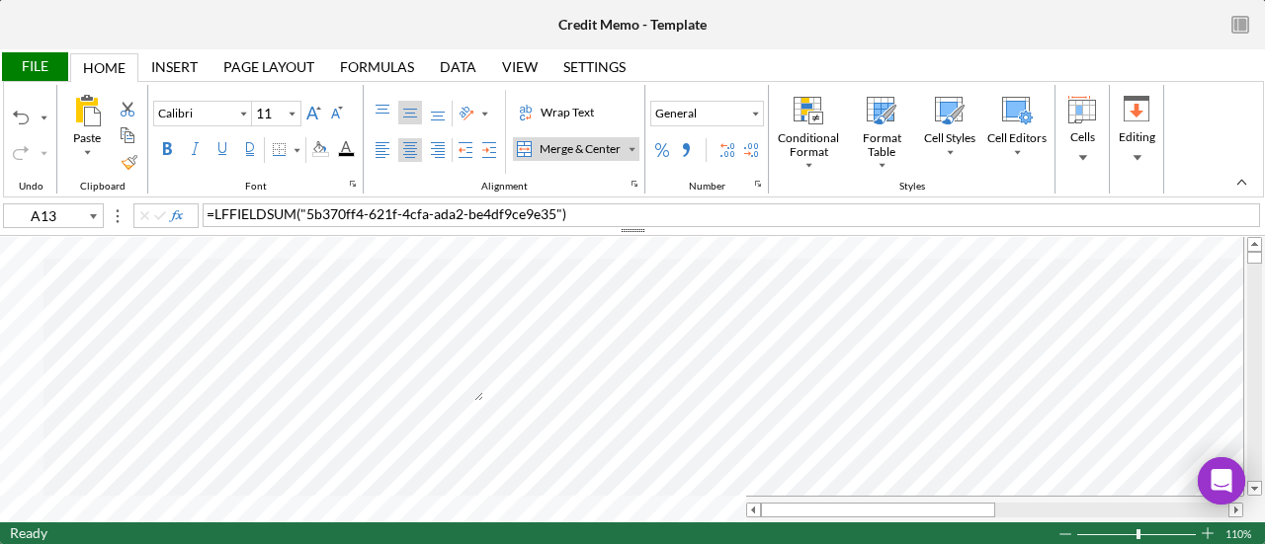
scroll to position [168, 0]
type input "A3"
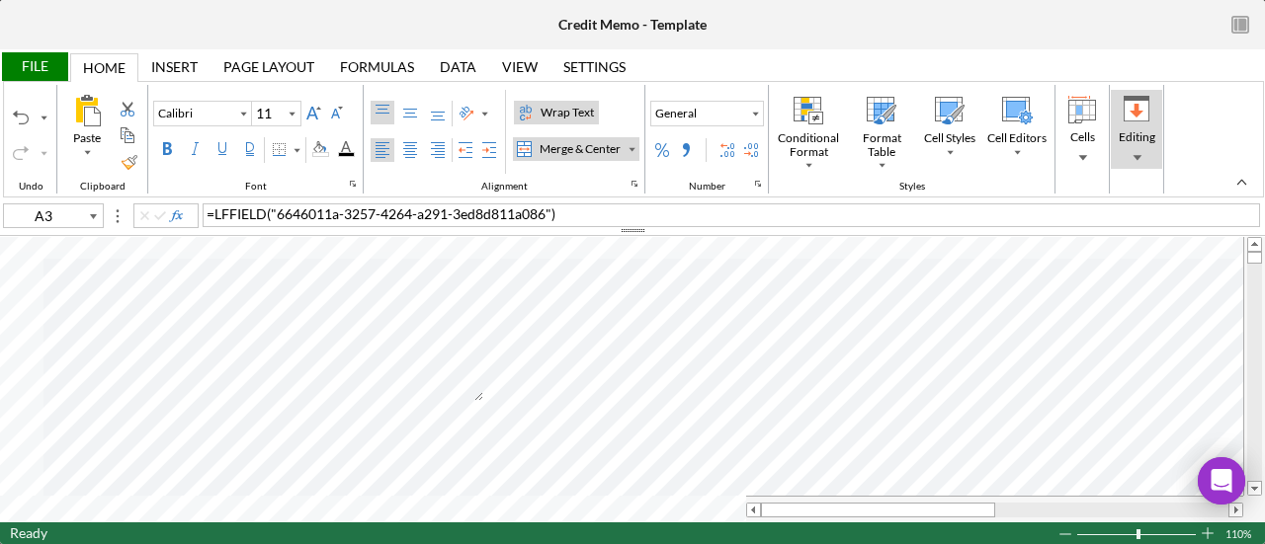
type input "Times New Roman"
type input "10"
